Goal: Information Seeking & Learning: Find specific fact

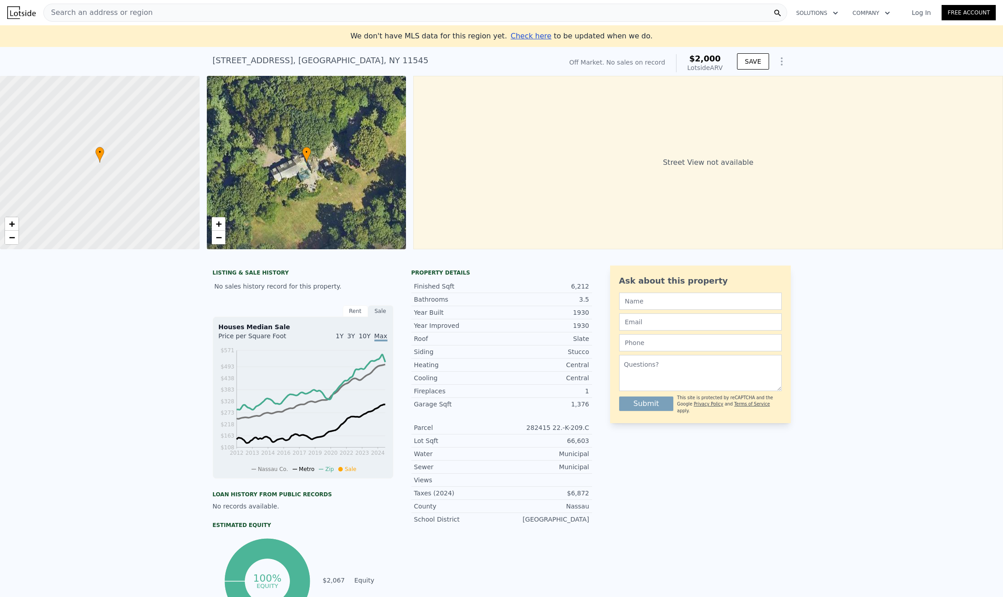
click at [281, 183] on div "• + −" at bounding box center [307, 162] width 200 height 173
click at [223, 227] on link "+" at bounding box center [219, 224] width 14 height 14
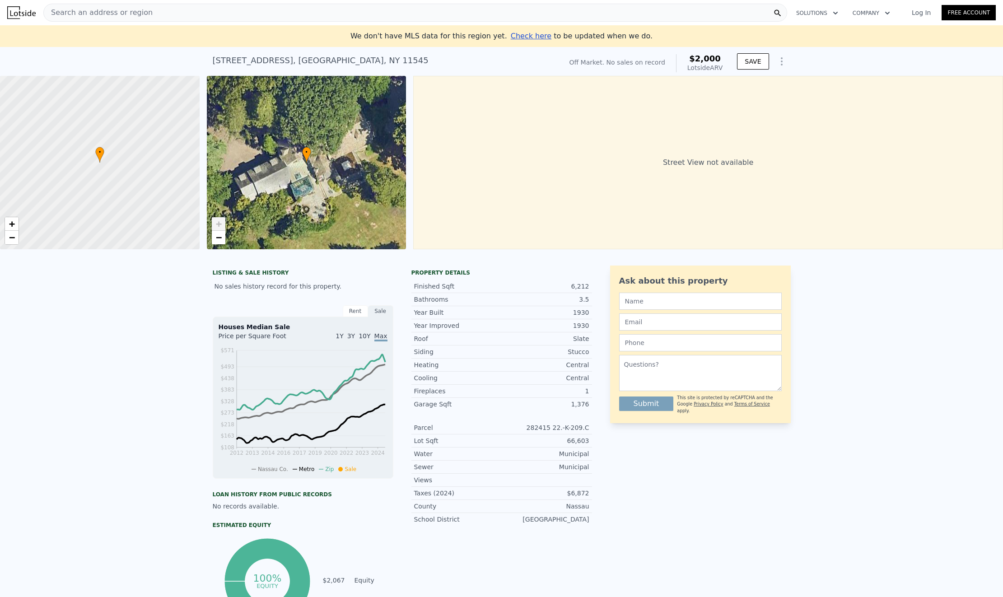
click at [221, 225] on span "+" at bounding box center [218, 223] width 6 height 11
click at [221, 242] on span "−" at bounding box center [218, 237] width 6 height 11
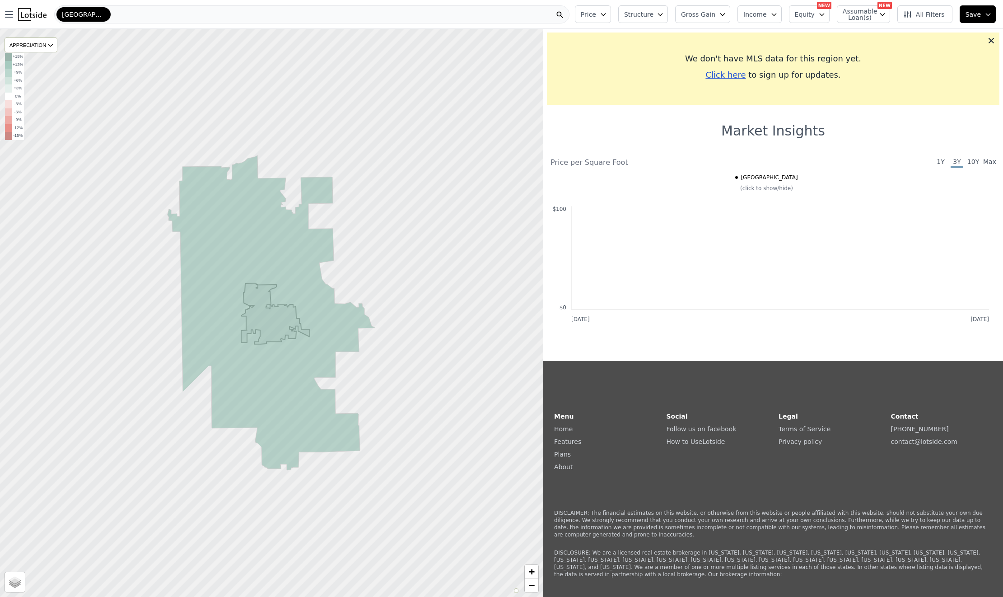
click at [41, 14] on img at bounding box center [32, 14] width 28 height 13
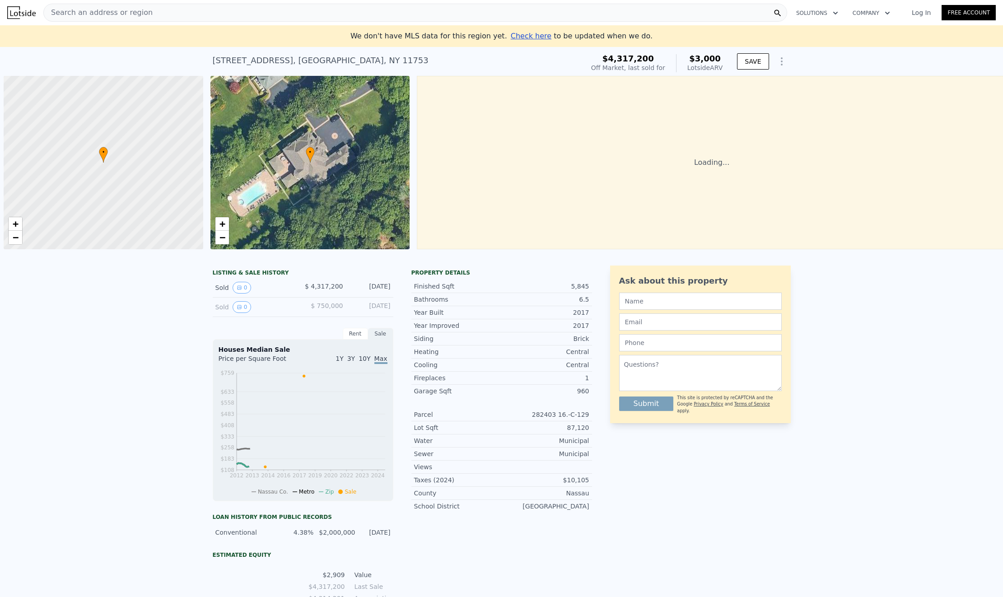
scroll to position [0, 4]
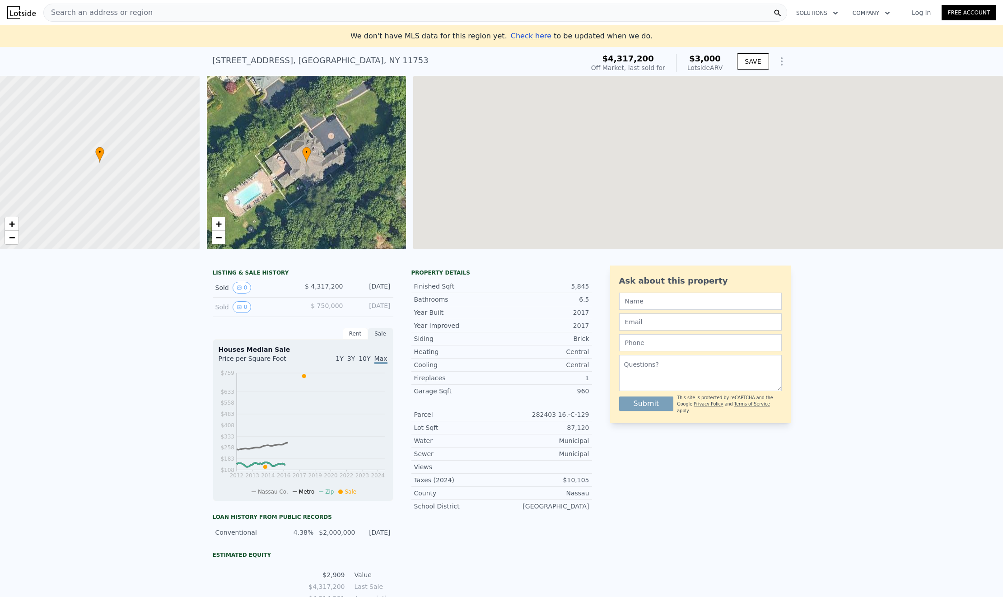
click at [345, 130] on div "• + −" at bounding box center [307, 162] width 200 height 173
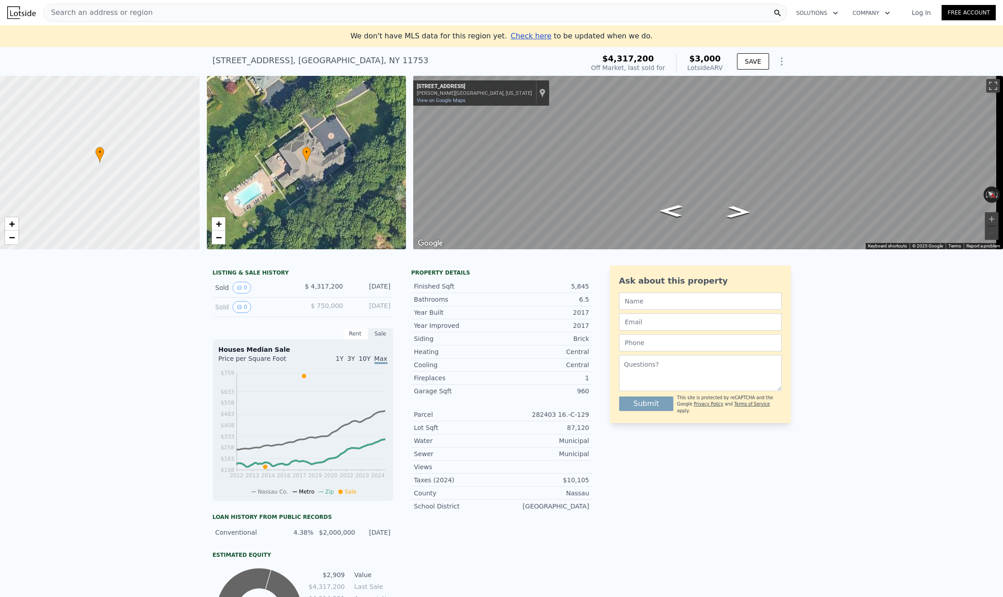
scroll to position [0, 0]
drag, startPoint x: 453, startPoint y: 256, endPoint x: 676, endPoint y: 255, distance: 223.4
click at [670, 256] on div at bounding box center [501, 253] width 1003 height 9
click at [743, 216] on icon "Go Northwest, Brookville Rd" at bounding box center [738, 212] width 44 height 18
click at [743, 212] on icon "Go Northwest, Brookville Rd" at bounding box center [738, 212] width 46 height 19
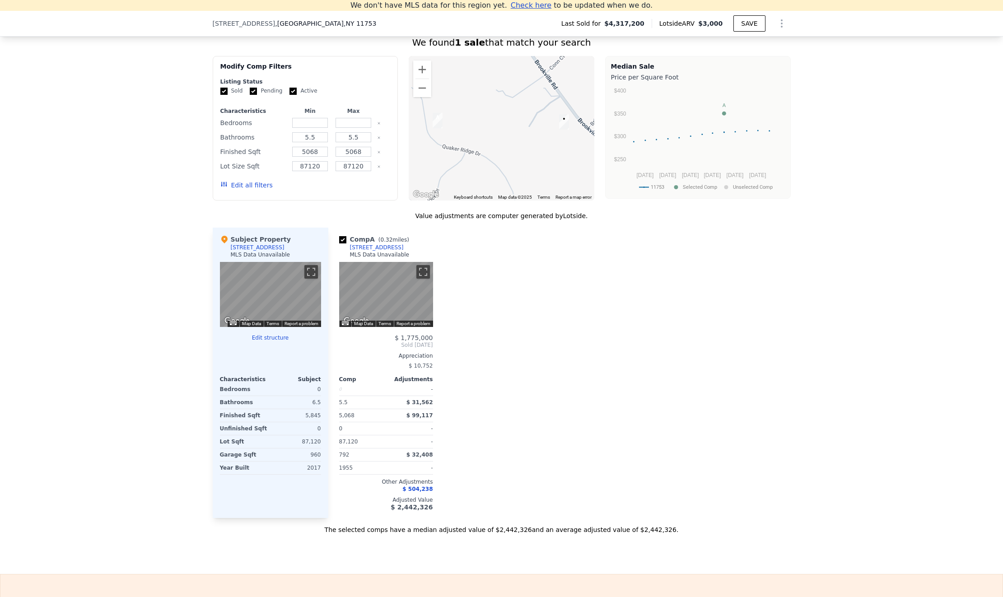
scroll to position [861, 0]
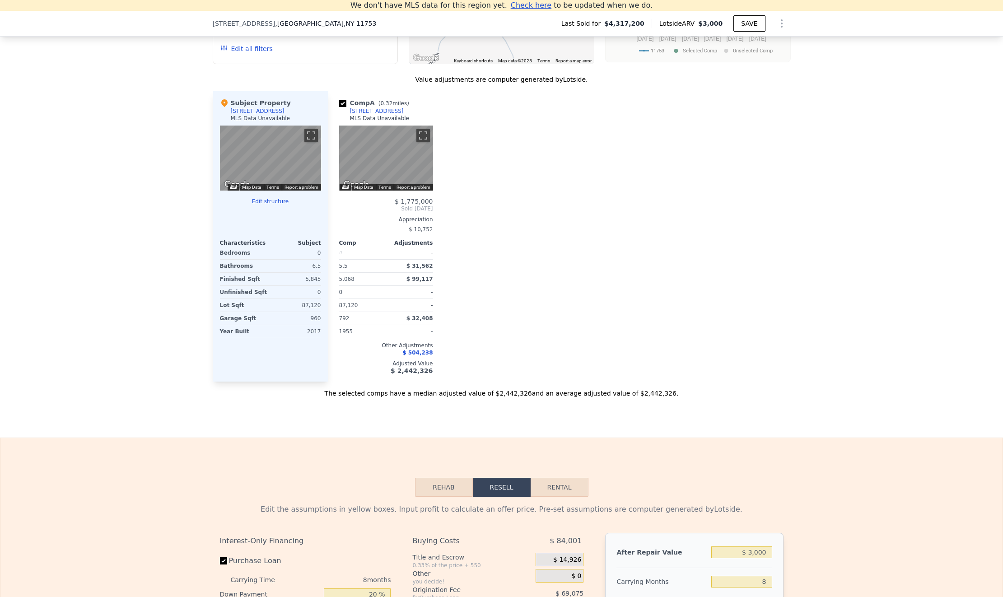
click at [251, 115] on div "255 Brookville Rd" at bounding box center [258, 110] width 54 height 7
click at [221, 107] on icon at bounding box center [224, 103] width 6 height 8
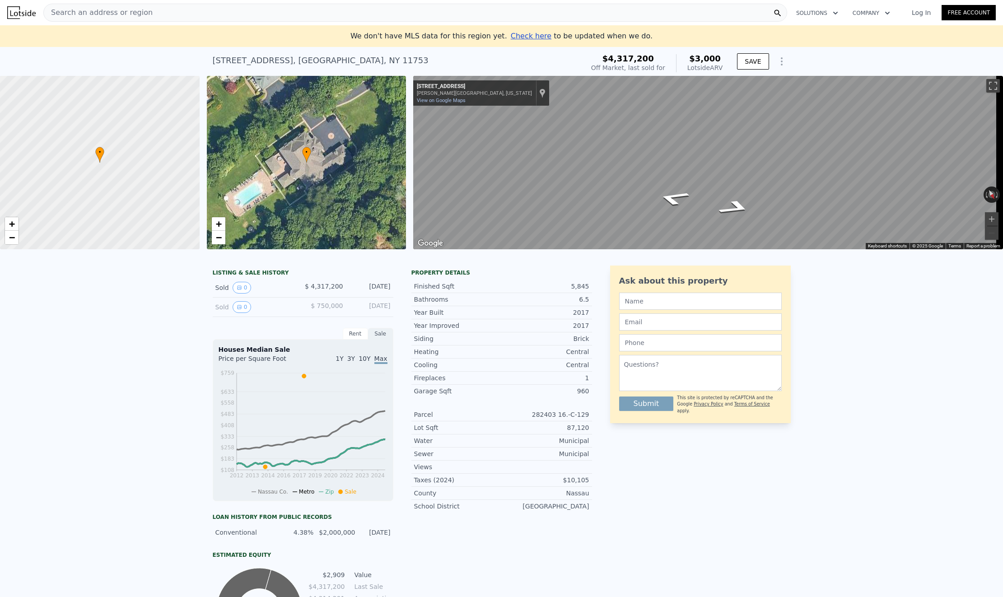
scroll to position [0, 0]
click at [145, 13] on div "Search an address or region" at bounding box center [414, 13] width 743 height 18
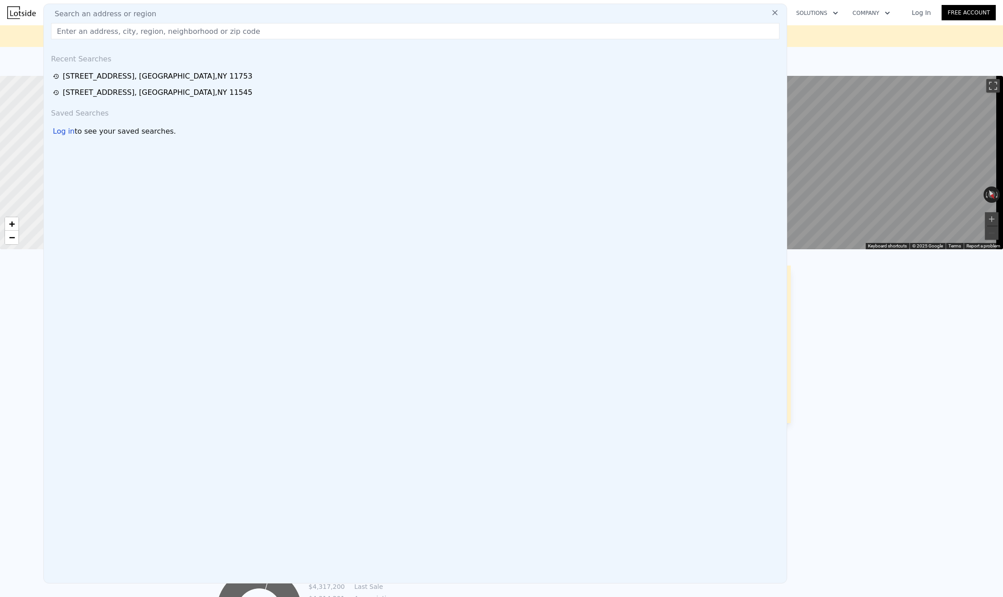
click at [170, 35] on input "text" at bounding box center [415, 31] width 728 height 16
click at [134, 37] on input "text" at bounding box center [415, 31] width 728 height 16
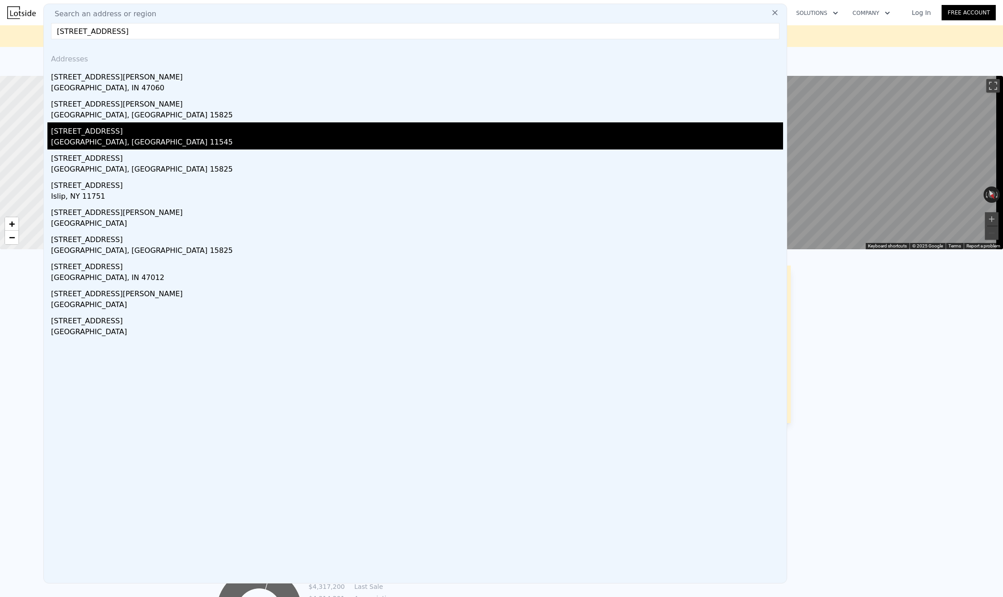
type input "257 brookville rd"
click at [156, 137] on div "Brookville, NY 11545" at bounding box center [417, 143] width 732 height 13
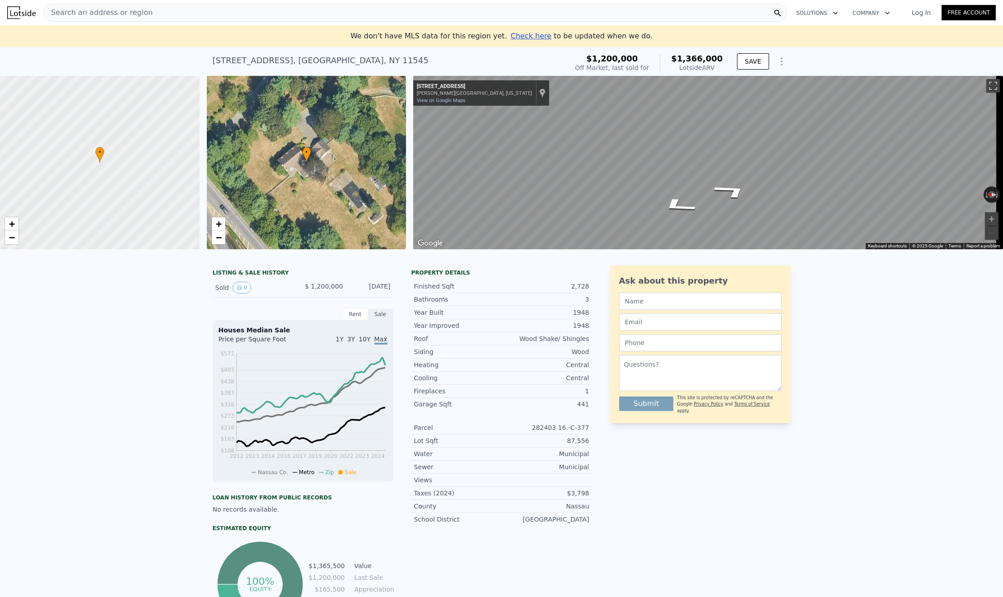
click at [382, 116] on div "• + − • + − ← Move left → Move right ↑ Move up ↓ Move down + Zoom in - Zoom out…" at bounding box center [501, 162] width 1003 height 173
click at [473, 14] on div "Search an address or region" at bounding box center [414, 13] width 743 height 18
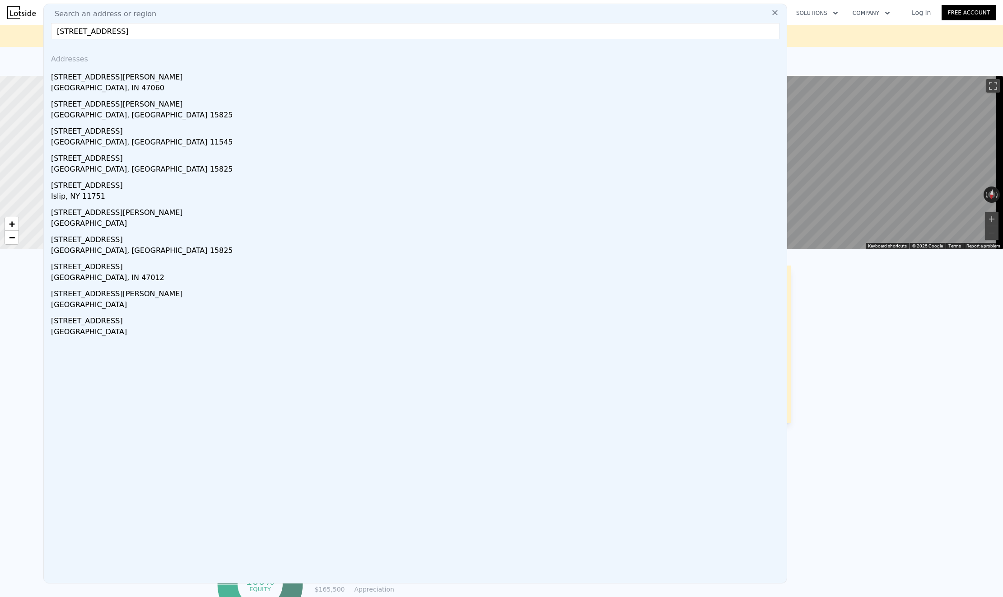
drag, startPoint x: 158, startPoint y: 31, endPoint x: 30, endPoint y: 28, distance: 128.2
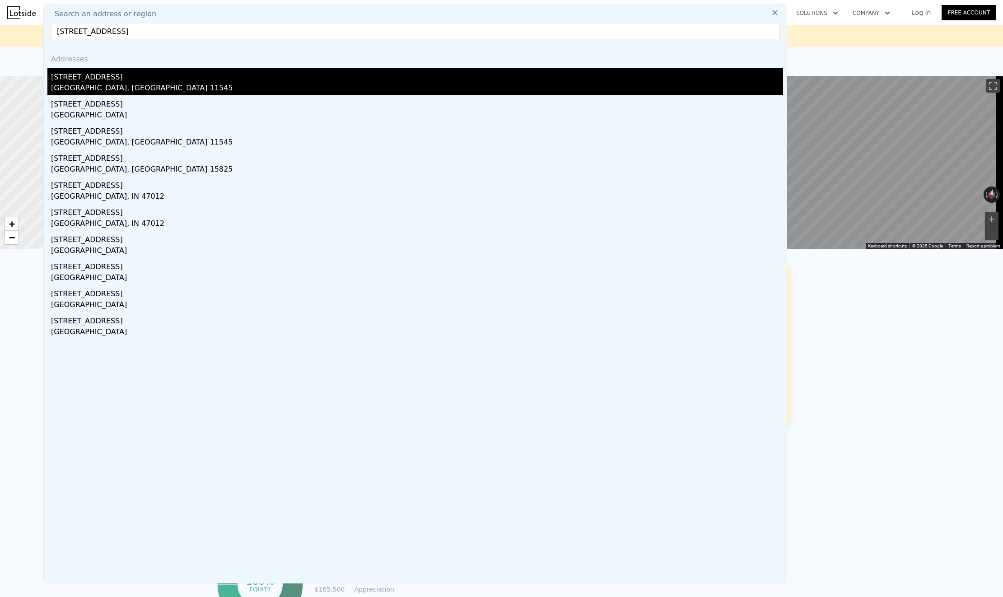
type input "214 brookville rd"
click at [64, 76] on div "214 Brookville Rd" at bounding box center [417, 75] width 732 height 14
